Goal: Find contact information: Find contact information

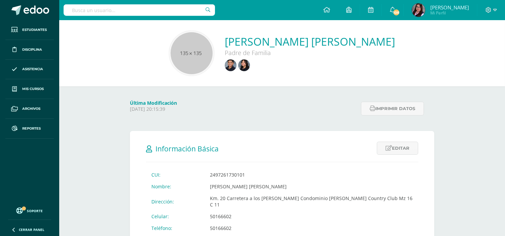
click at [120, 15] on input "text" at bounding box center [139, 9] width 151 height 11
type input "[PERSON_NAME]"
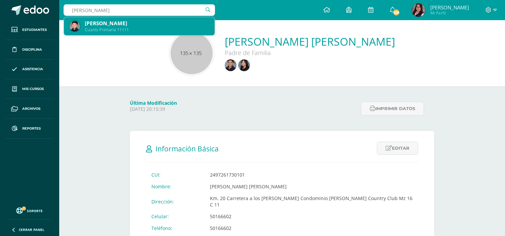
click at [124, 22] on div "[PERSON_NAME]" at bounding box center [147, 23] width 124 height 7
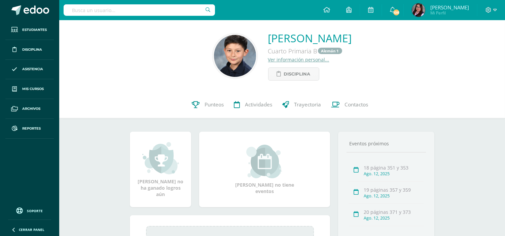
click at [268, 58] on link "Ver información personal..." at bounding box center [298, 60] width 61 height 6
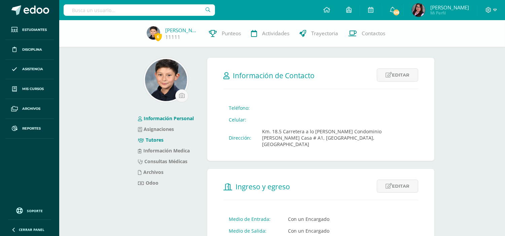
click at [156, 140] on link "Tutores" at bounding box center [151, 140] width 26 height 6
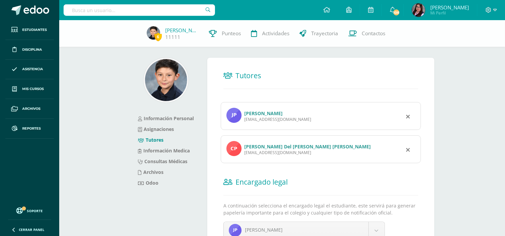
drag, startPoint x: 302, startPoint y: 154, endPoint x: 246, endPoint y: 156, distance: 55.9
click at [246, 156] on div "[PERSON_NAME] Del [PERSON_NAME] [PERSON_NAME] [EMAIL_ADDRESS][DOMAIN_NAME]" at bounding box center [321, 150] width 200 height 28
copy div "[EMAIL_ADDRESS][DOMAIN_NAME]"
drag, startPoint x: 309, startPoint y: 120, endPoint x: 244, endPoint y: 124, distance: 65.3
click at [244, 124] on div "[PERSON_NAME] [EMAIL_ADDRESS][DOMAIN_NAME]" at bounding box center [321, 116] width 200 height 28
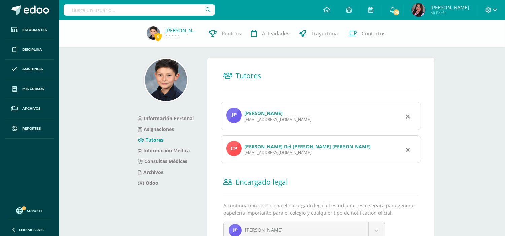
copy div "[EMAIL_ADDRESS][DOMAIN_NAME]"
